Goal: Transaction & Acquisition: Purchase product/service

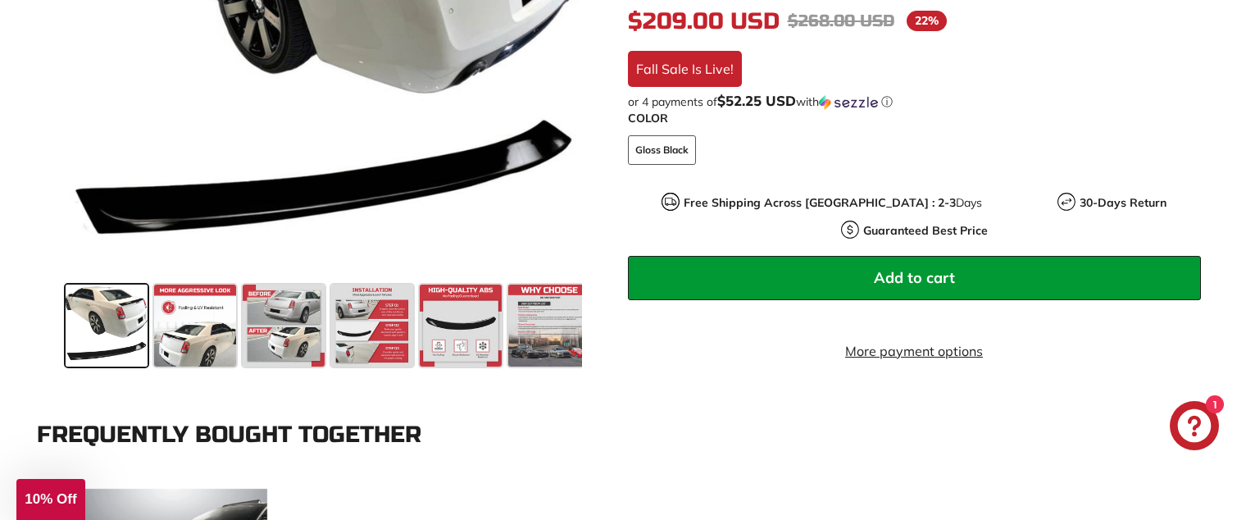
scroll to position [1039, 0]
